Goal: Obtain resource: Obtain resource

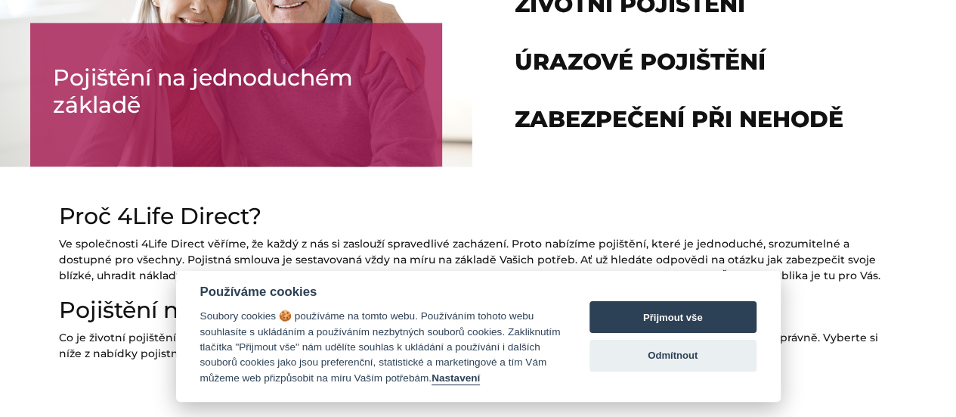
scroll to position [1436, 0]
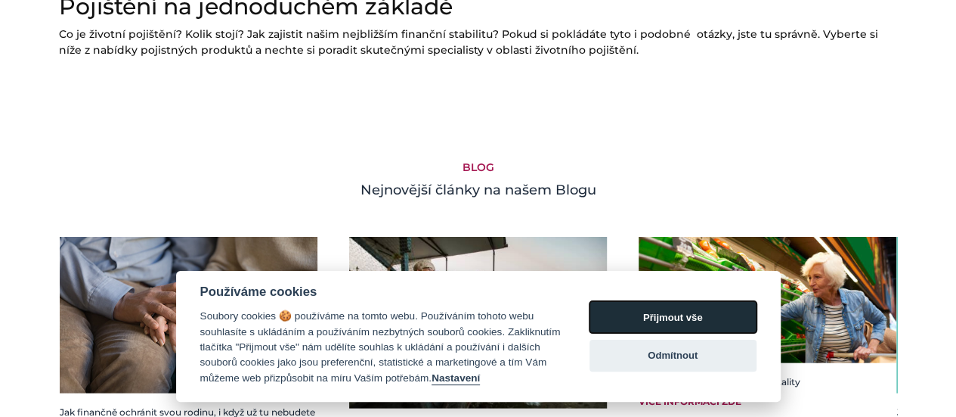
click at [636, 321] on button "Přijmout vše" at bounding box center [673, 317] width 167 height 32
checkbox input "true"
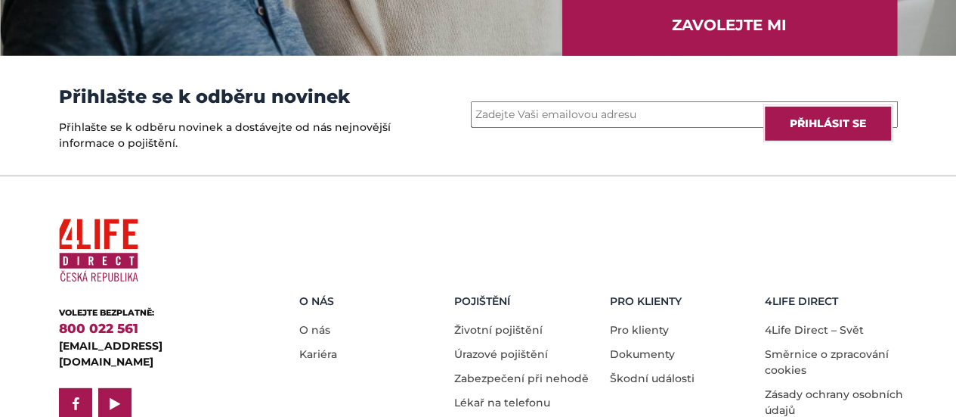
scroll to position [2256, 0]
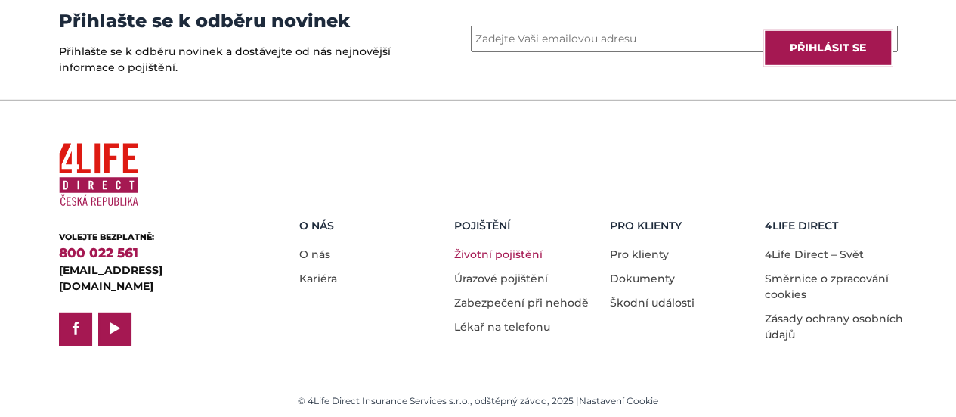
click at [513, 256] on link "Životní pojištění" at bounding box center [498, 254] width 88 height 14
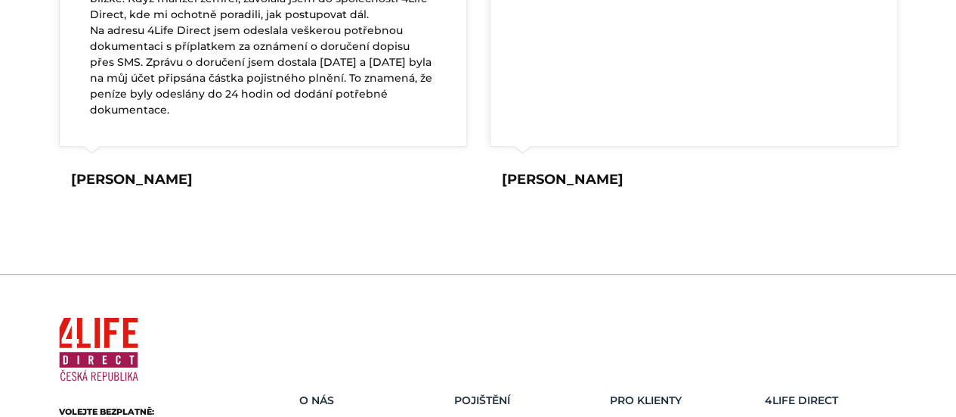
scroll to position [3147, 0]
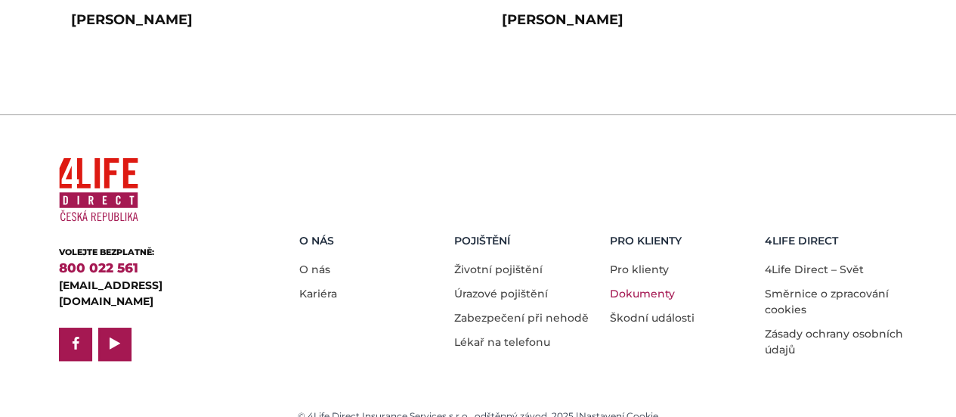
click at [641, 287] on link "Dokumenty" at bounding box center [642, 294] width 65 height 14
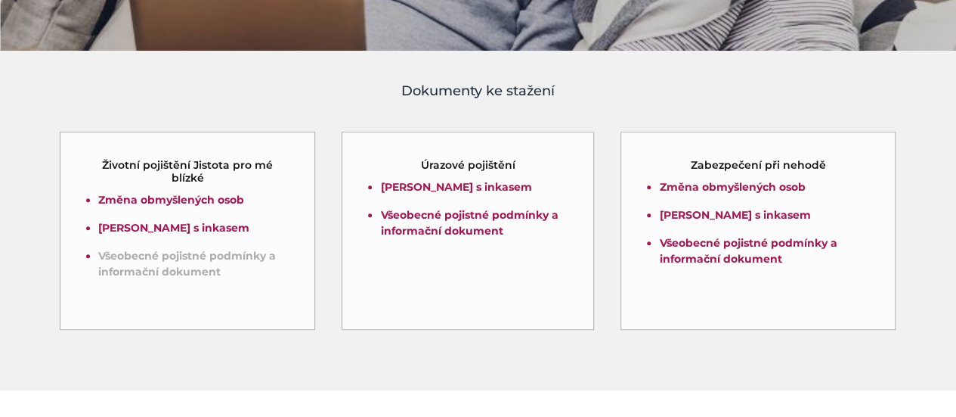
click at [147, 260] on link "Všeobecné pojistné podmínky a informační dokument" at bounding box center [187, 263] width 178 height 29
click at [156, 263] on p "Všeobecné pojistné podmínky a informační dokument" at bounding box center [193, 264] width 191 height 32
click at [156, 257] on link "Všeobecné pojistné podmínky a informační dokument" at bounding box center [187, 263] width 178 height 29
